Goal: Navigation & Orientation: Find specific page/section

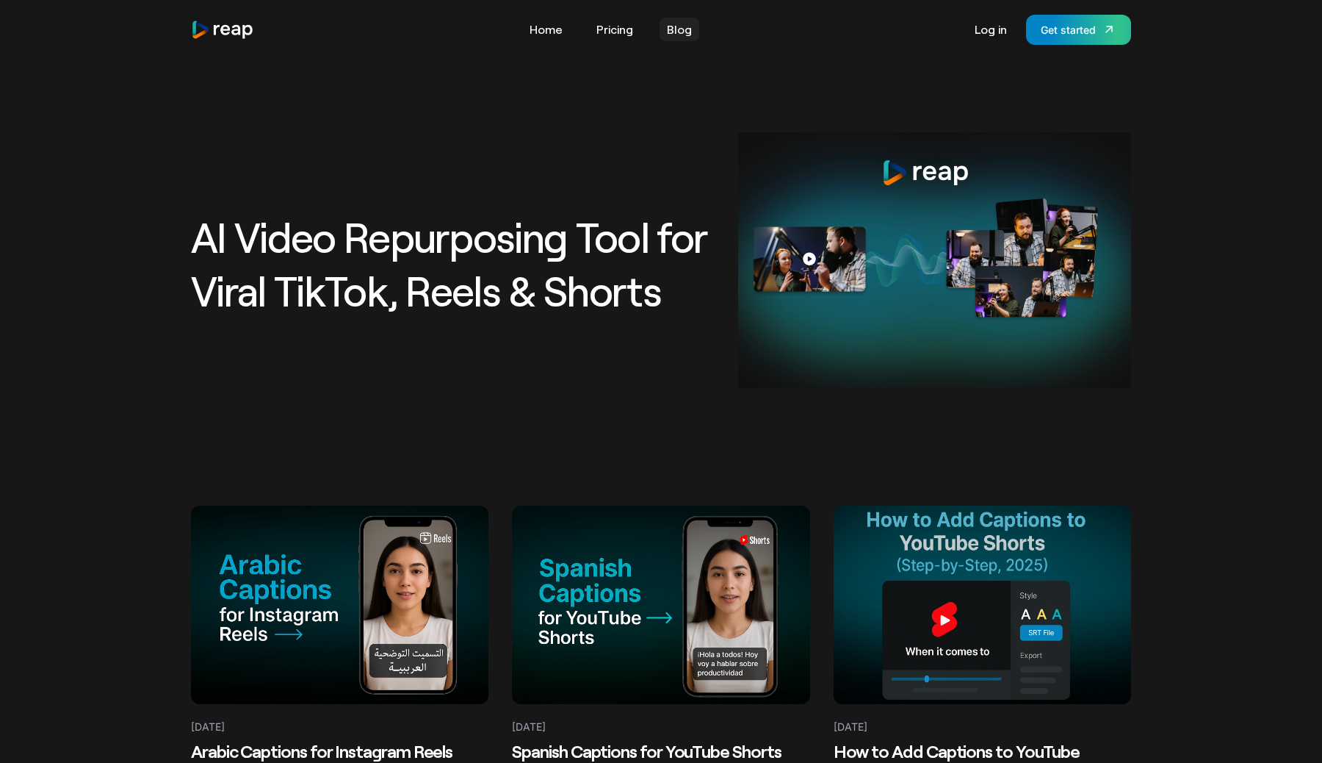
click at [687, 23] on link "Blog" at bounding box center [680, 30] width 40 height 24
